Goal: Find specific page/section: Find specific page/section

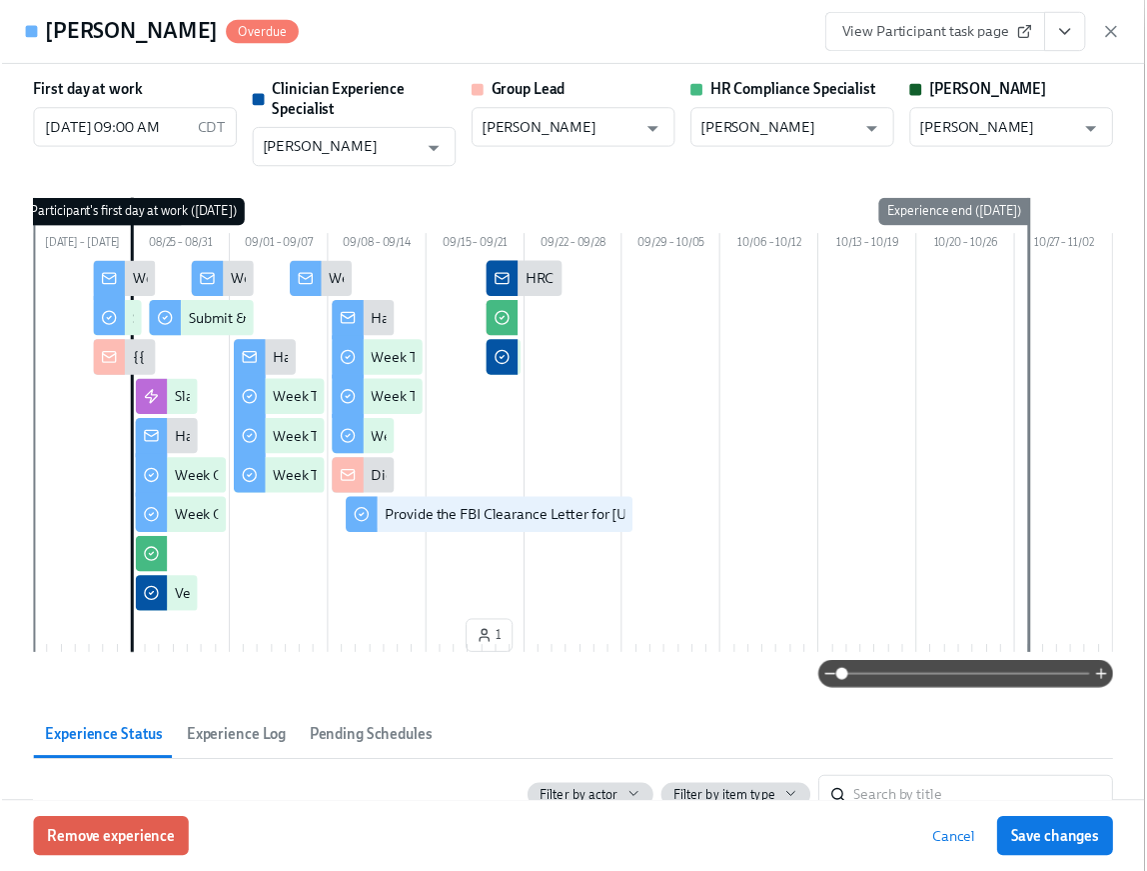
scroll to position [3593, 0]
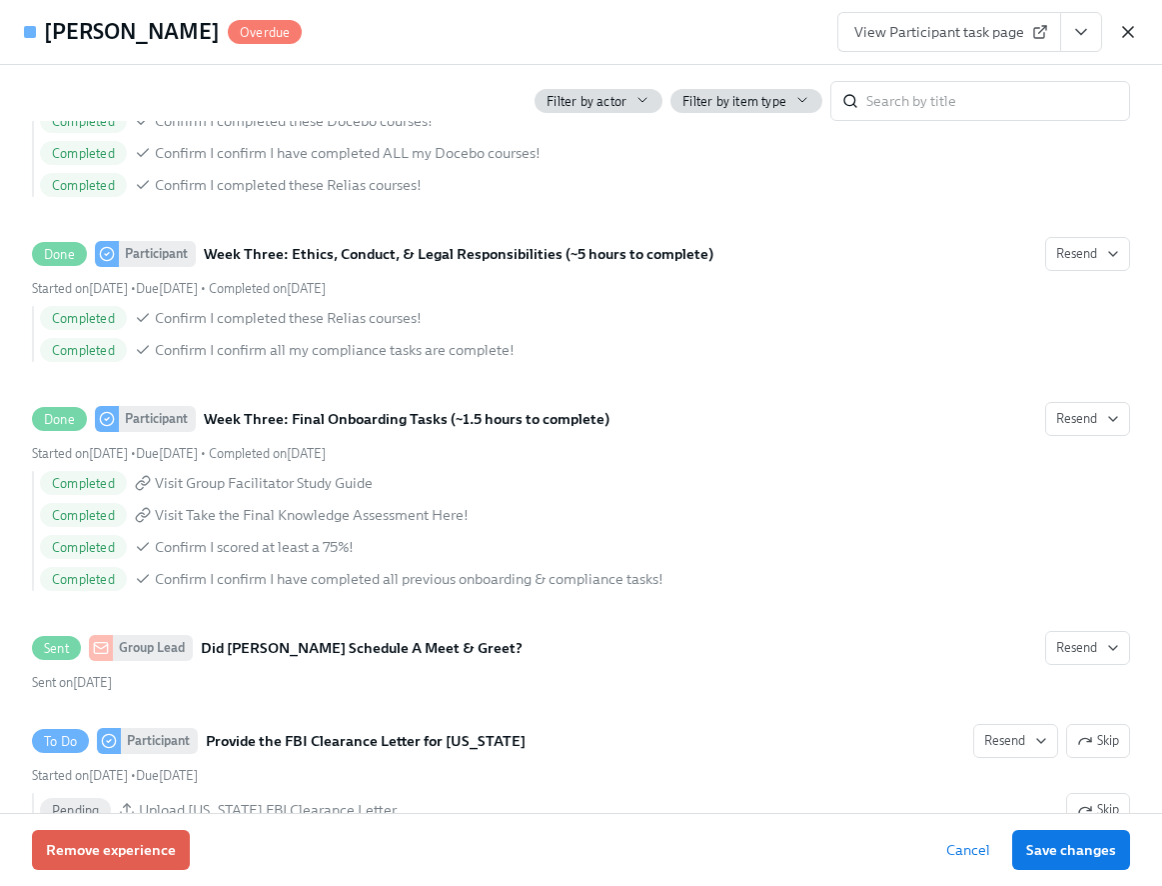
click at [1130, 30] on icon "button" at bounding box center [1128, 32] width 10 height 10
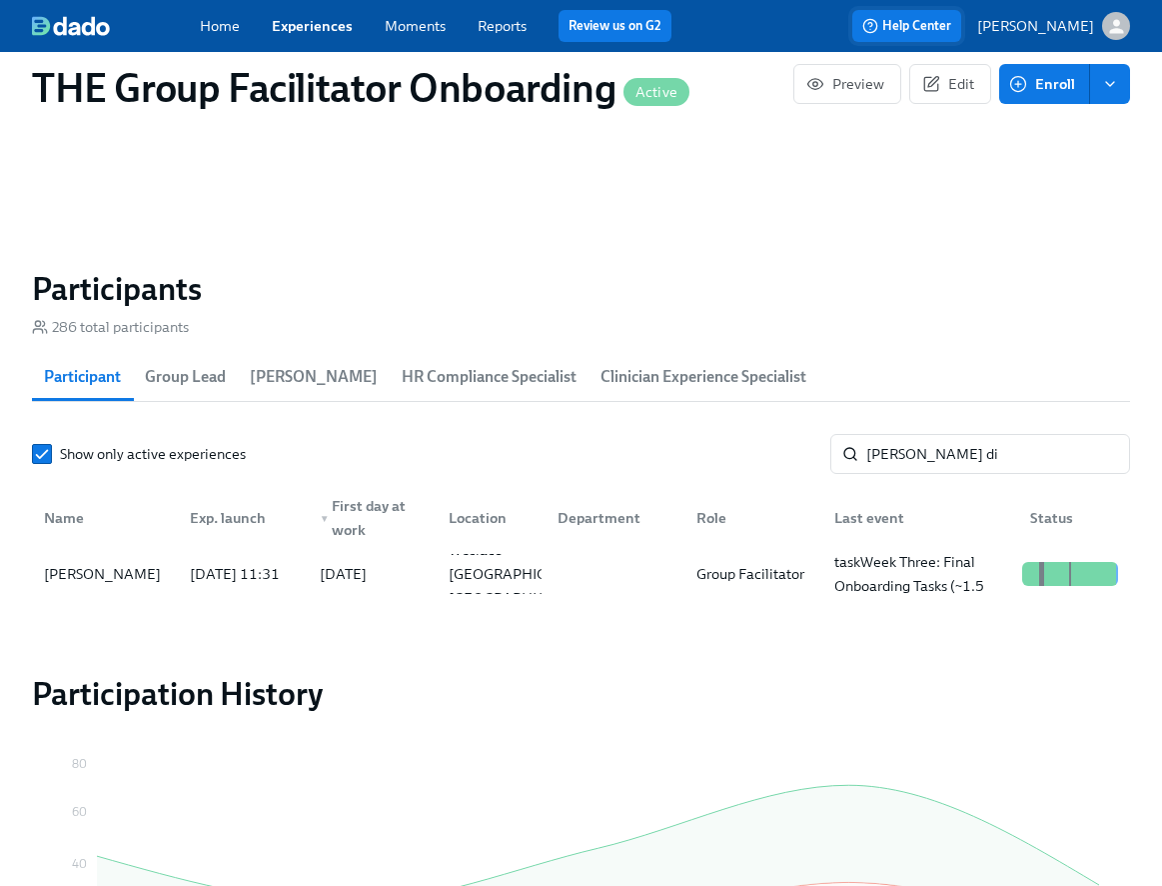
scroll to position [0, 28889]
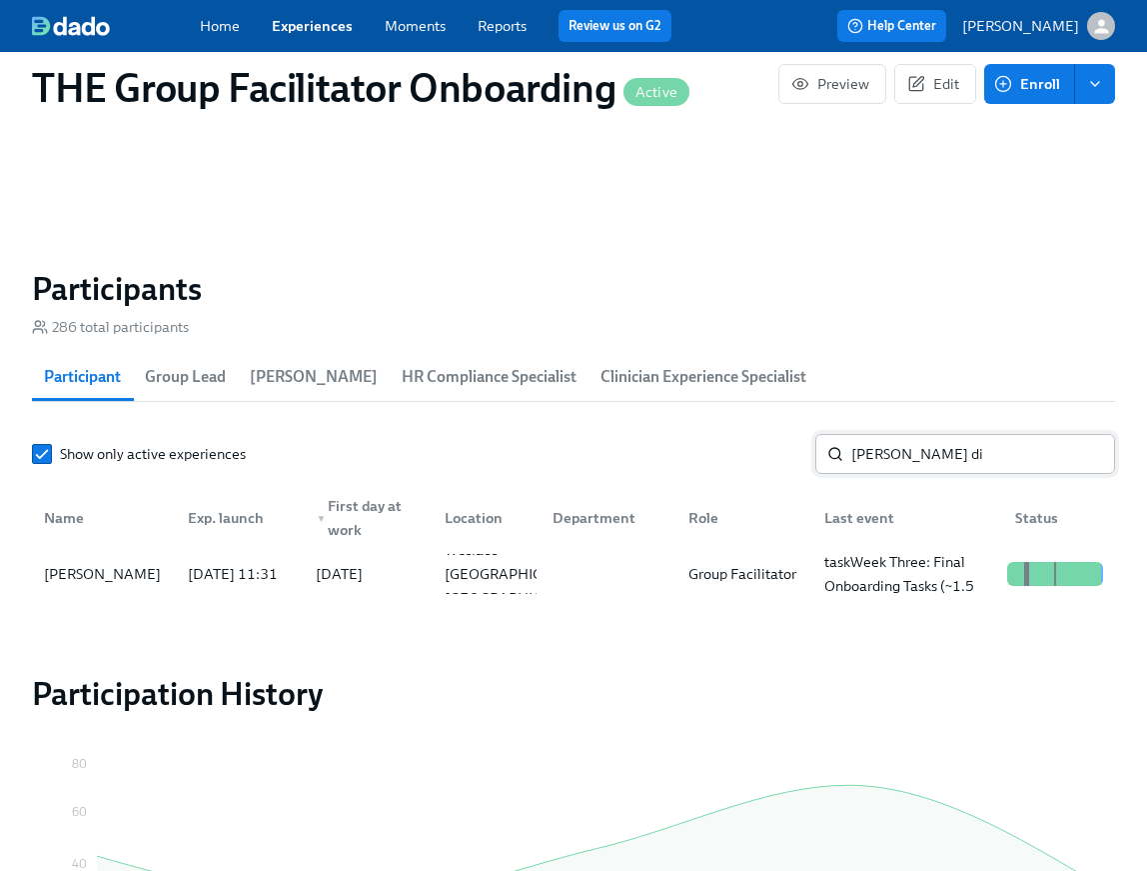
click at [875, 456] on input "lisa di" at bounding box center [984, 454] width 264 height 40
click at [146, 591] on div "Tamara Urena" at bounding box center [104, 574] width 136 height 40
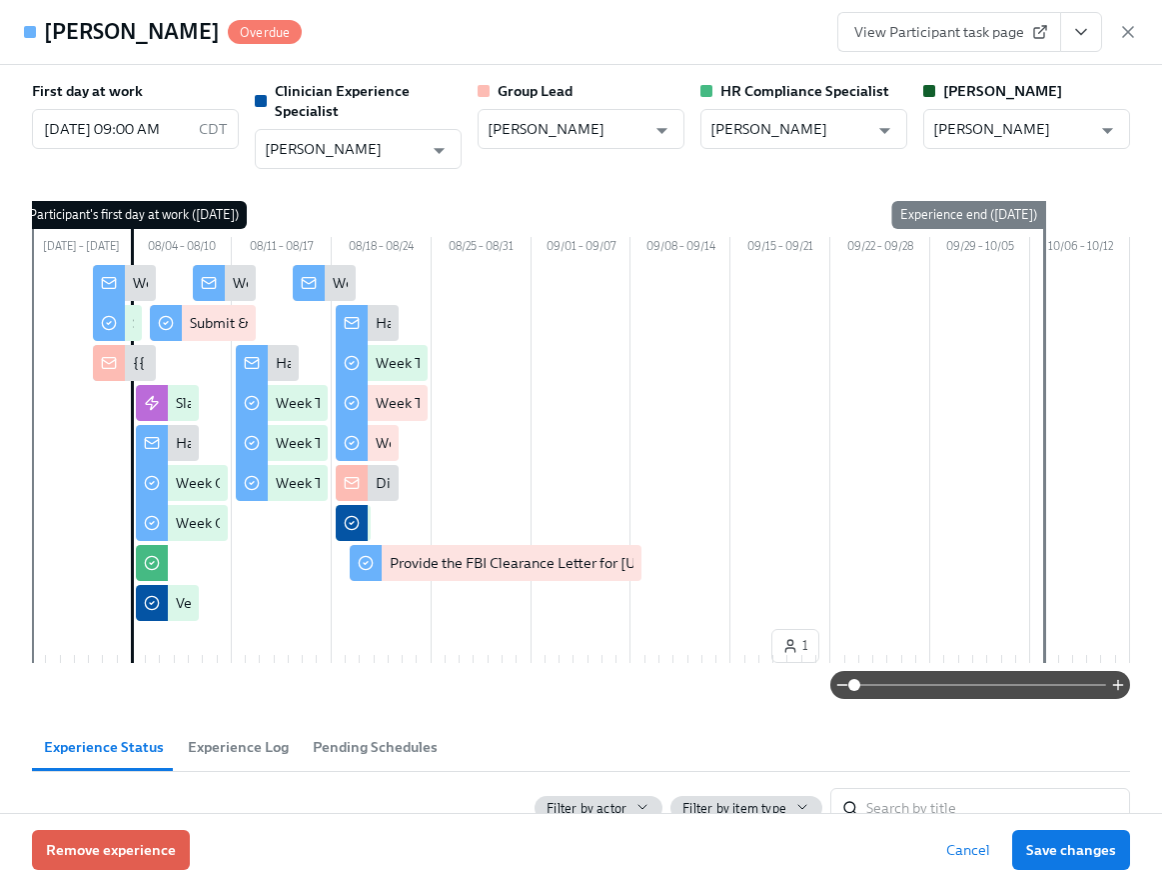
click at [1073, 28] on icon "View task page" at bounding box center [1081, 32] width 20 height 20
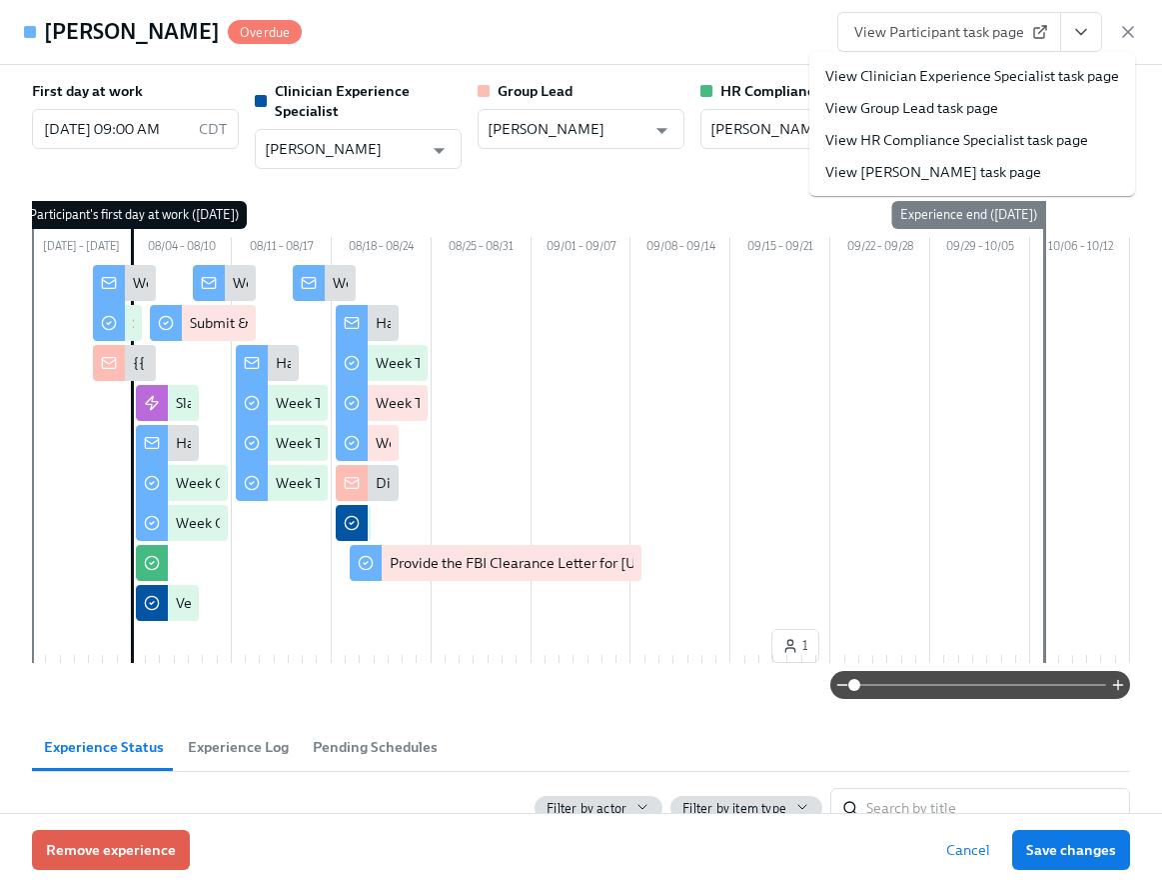
click at [966, 78] on link "View Clinician Experience Specialist task page" at bounding box center [973, 76] width 294 height 20
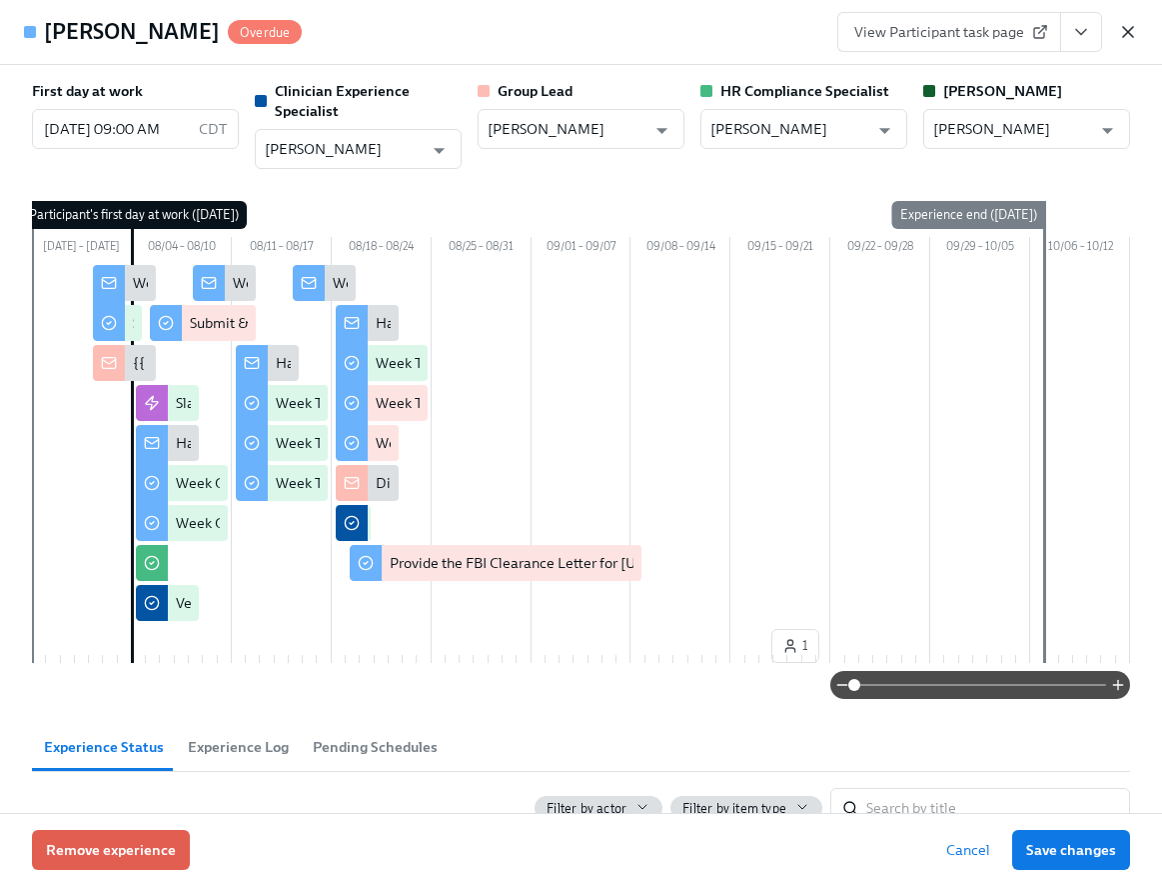
click at [1123, 34] on icon "button" at bounding box center [1128, 32] width 20 height 20
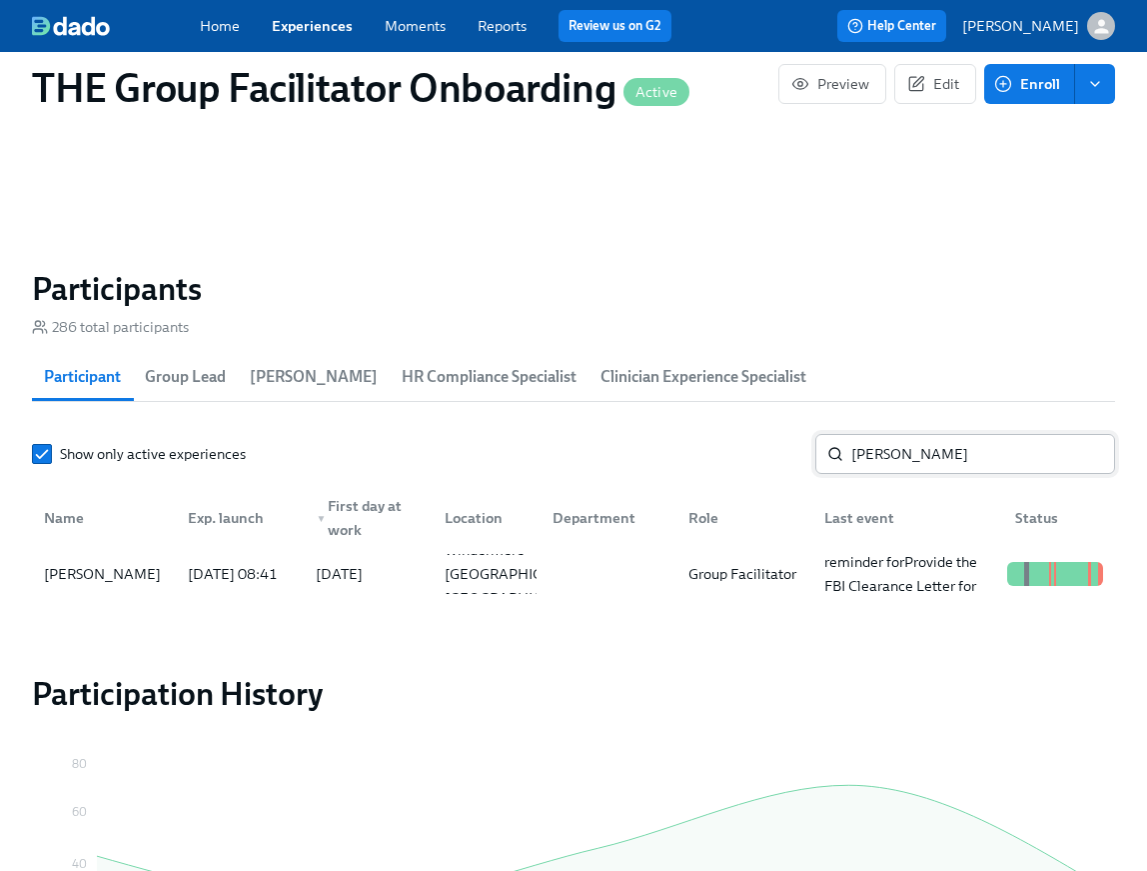
click at [845, 459] on div "urena ​" at bounding box center [966, 454] width 300 height 40
click at [893, 471] on input "urena" at bounding box center [984, 454] width 264 height 40
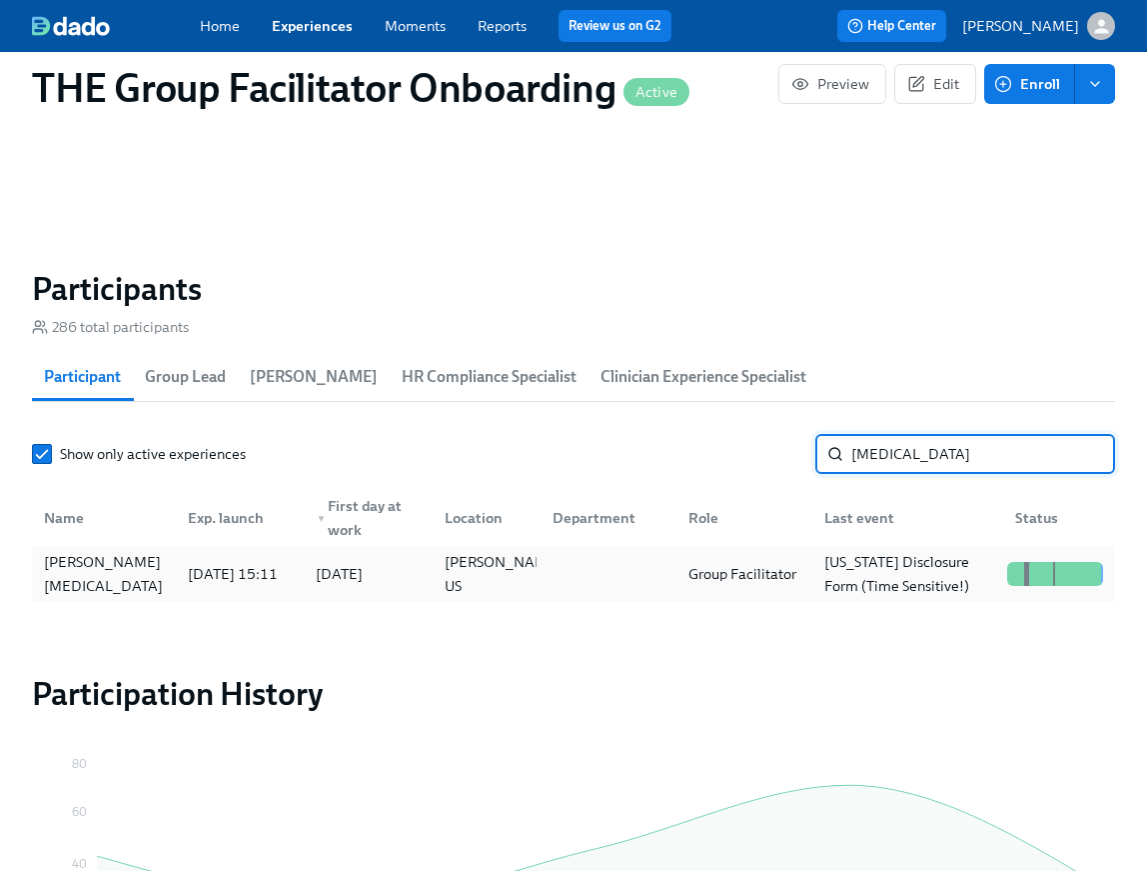
type input "muse"
click at [144, 585] on div "[PERSON_NAME][MEDICAL_DATA]" at bounding box center [104, 574] width 136 height 40
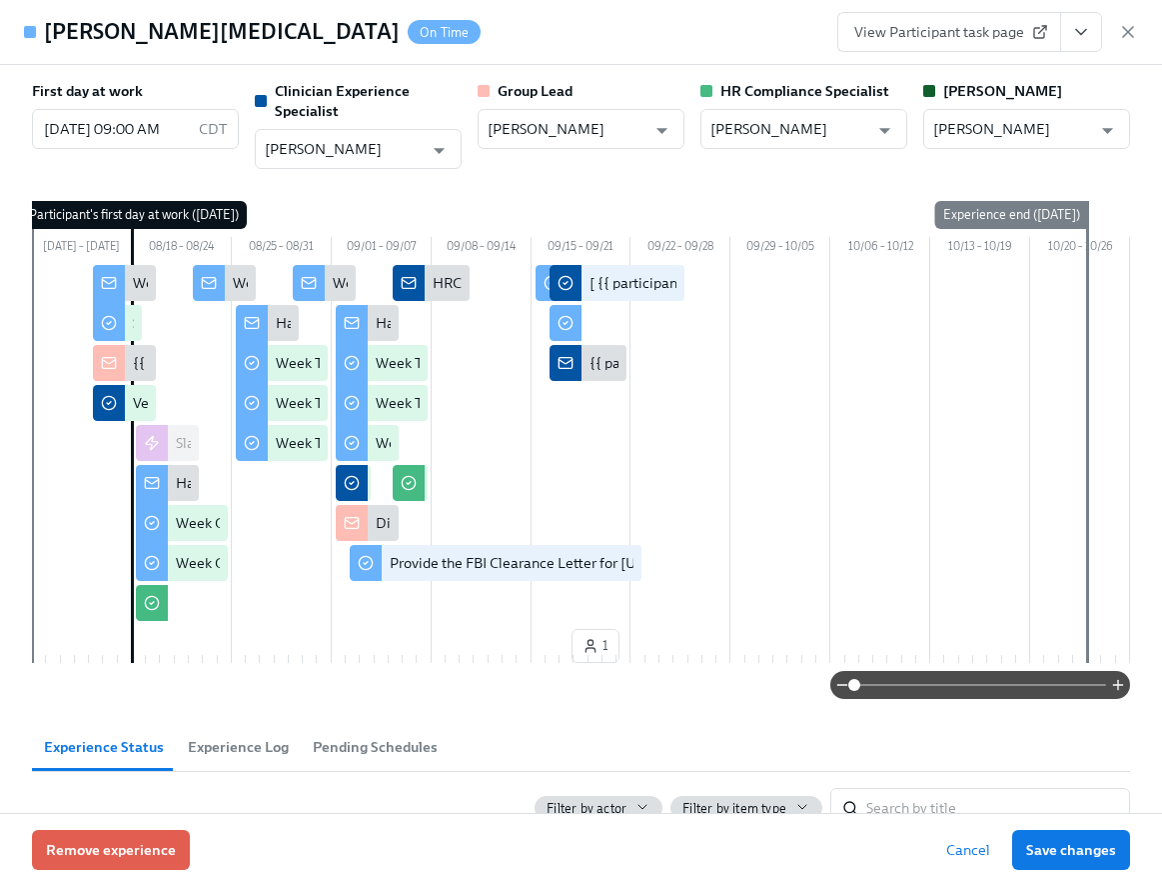
click at [1087, 31] on icon "View task page" at bounding box center [1081, 32] width 20 height 20
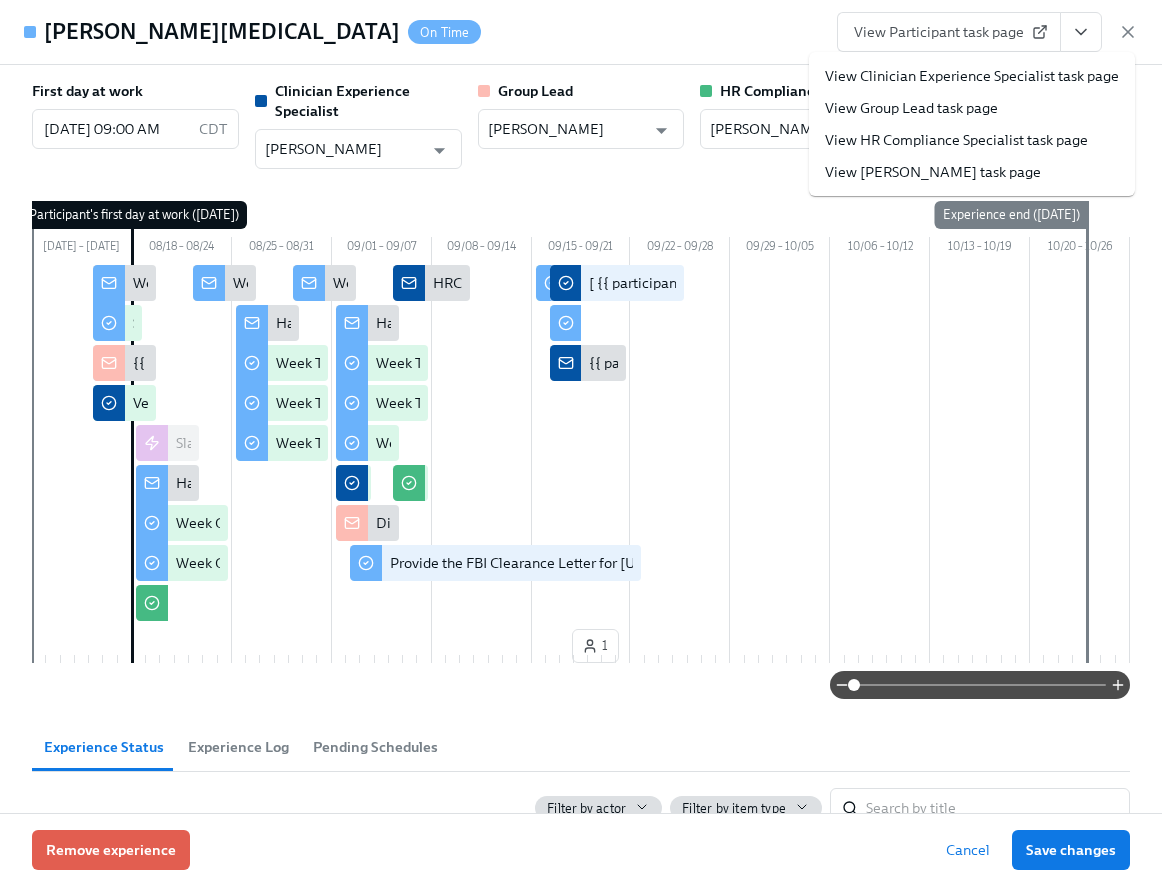
click at [1010, 74] on link "View Clinician Experience Specialist task page" at bounding box center [973, 76] width 294 height 20
